Goal: Navigation & Orientation: Find specific page/section

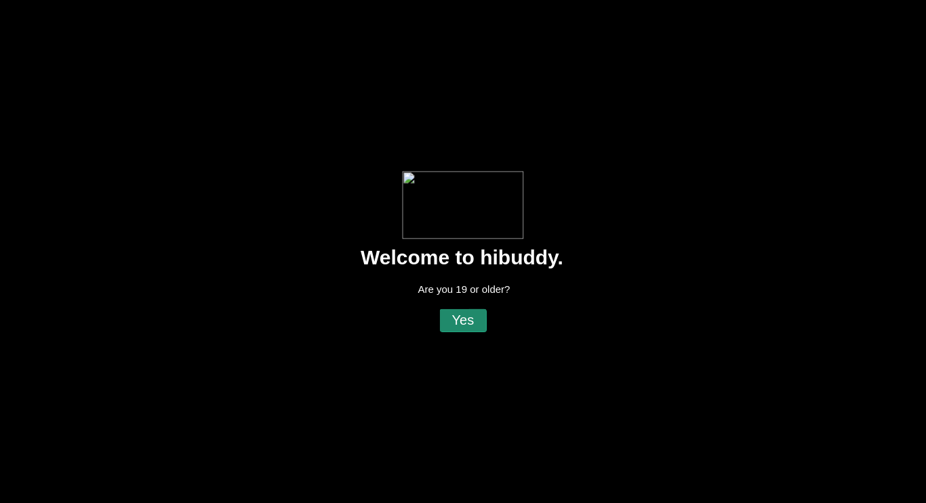
click at [479, 313] on flt-glass-pane at bounding box center [463, 251] width 926 height 503
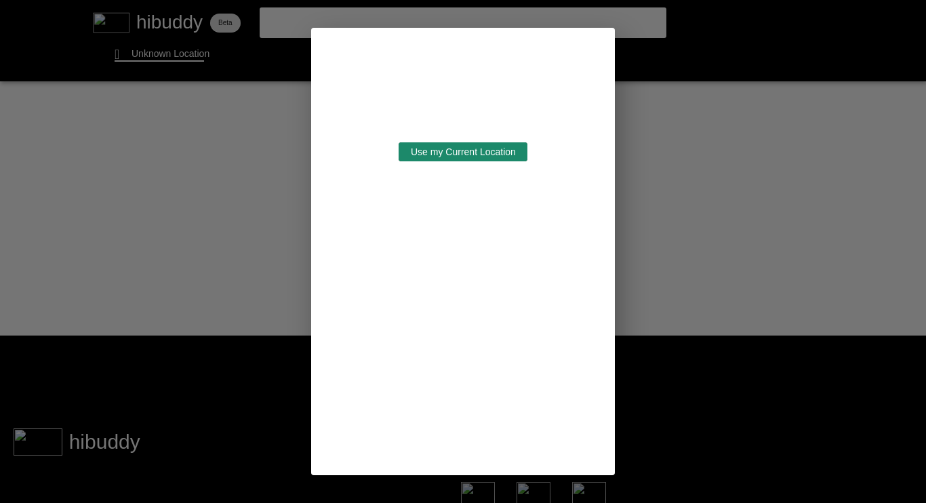
click at [506, 157] on flt-glass-pane at bounding box center [463, 251] width 926 height 503
click at [507, 156] on flt-glass-pane at bounding box center [463, 251] width 926 height 503
